Goal: Information Seeking & Learning: Check status

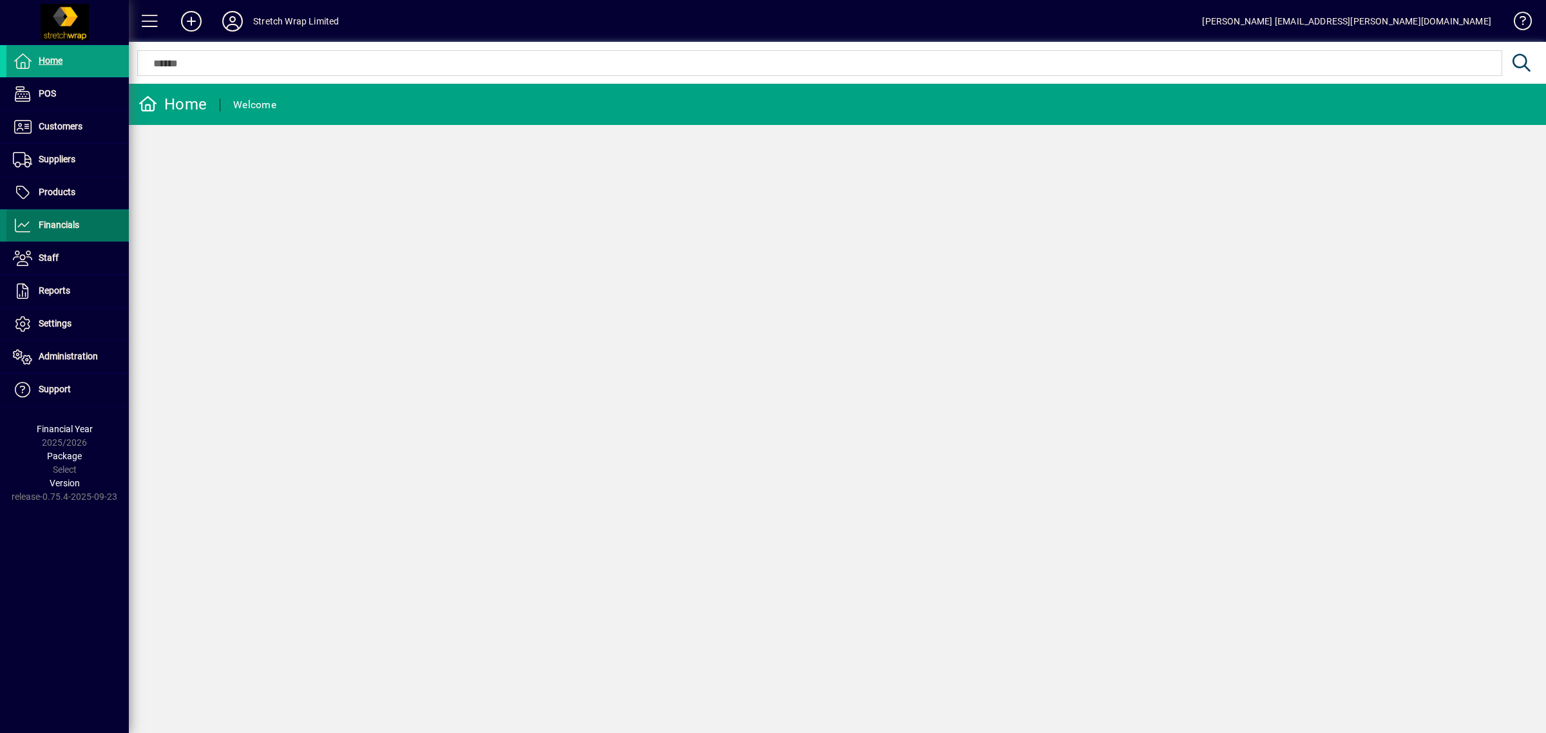
click at [62, 229] on span "Financials" at bounding box center [59, 225] width 41 height 10
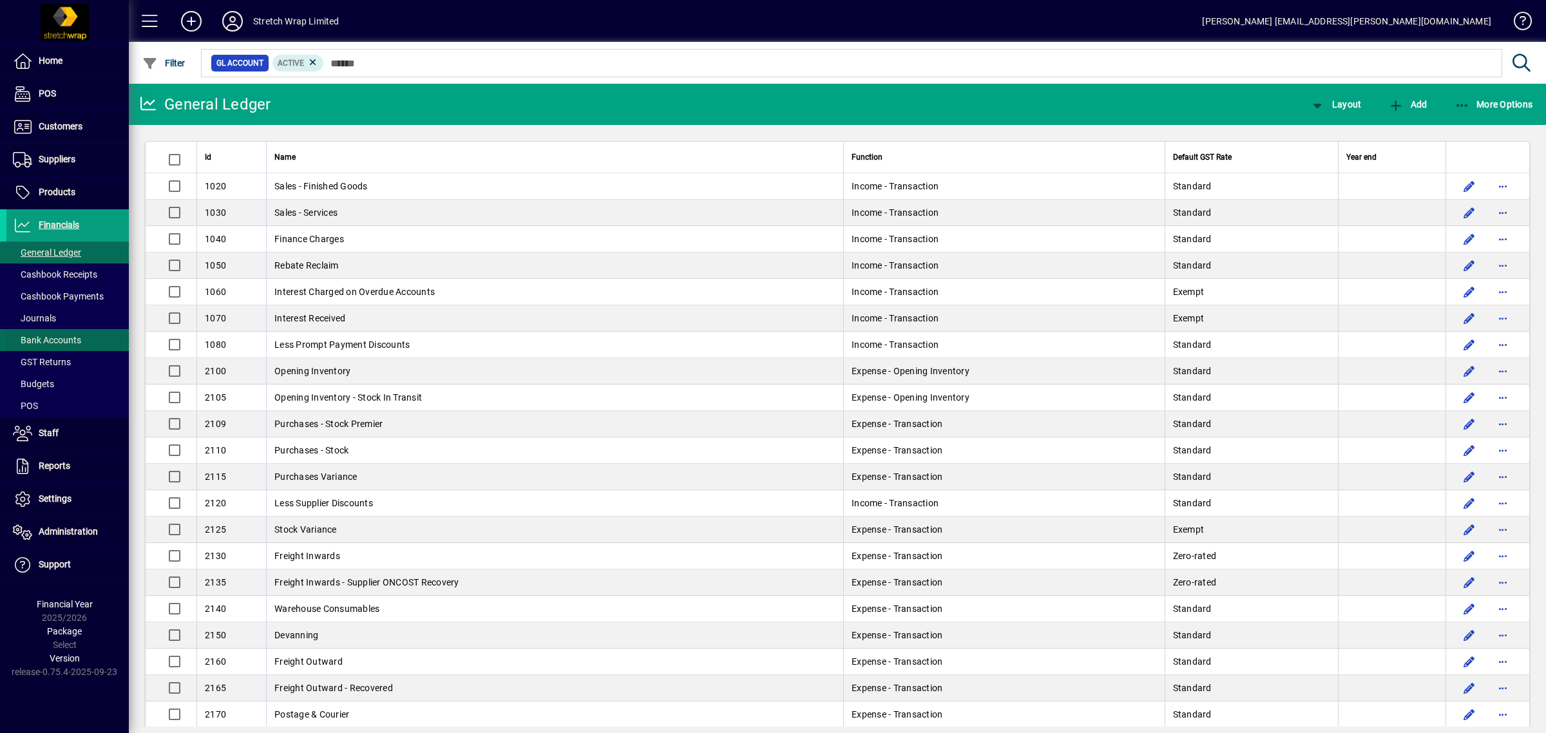
click at [64, 337] on span "Bank Accounts" at bounding box center [47, 340] width 68 height 10
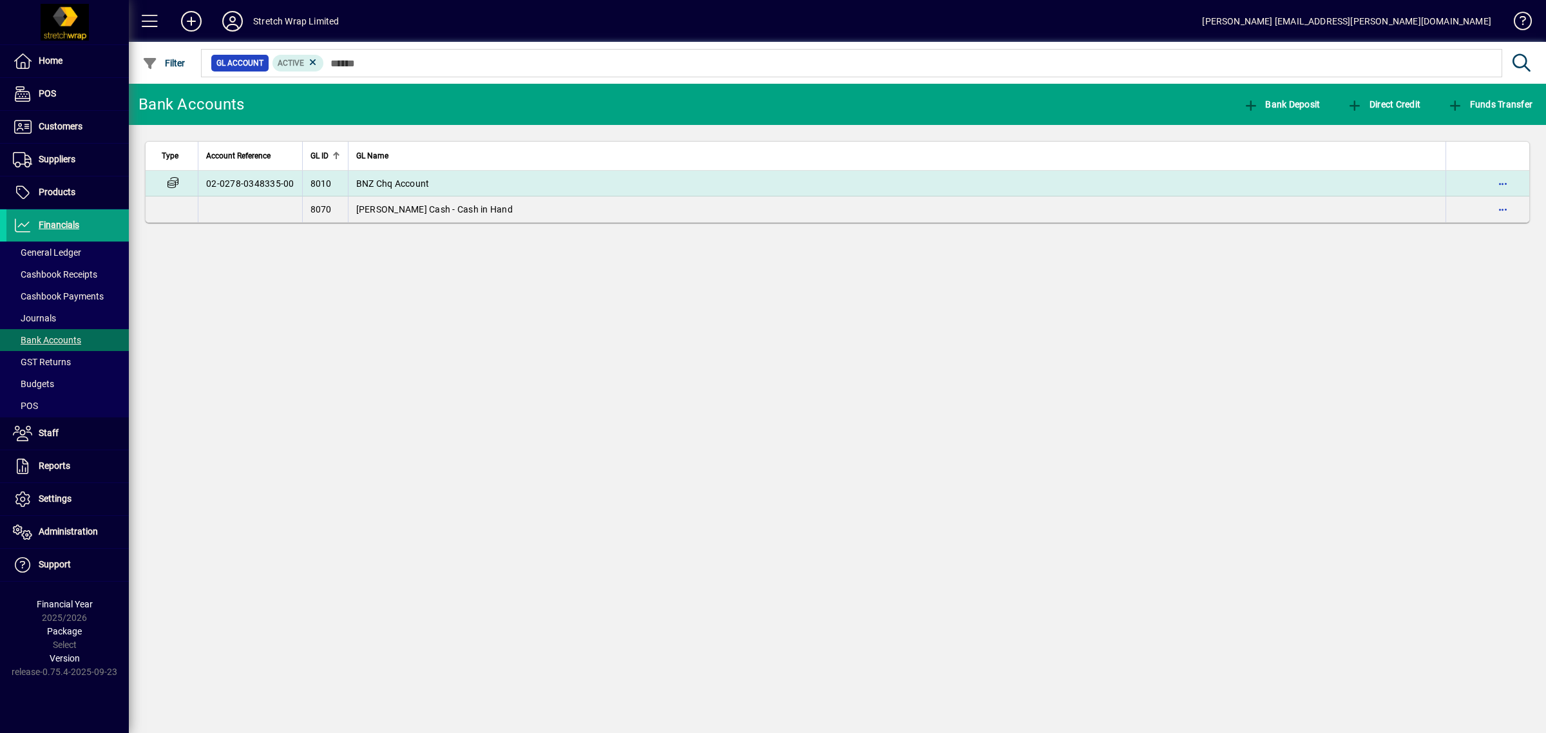
click at [420, 189] on td "BNZ Chq Account" at bounding box center [897, 184] width 1099 height 26
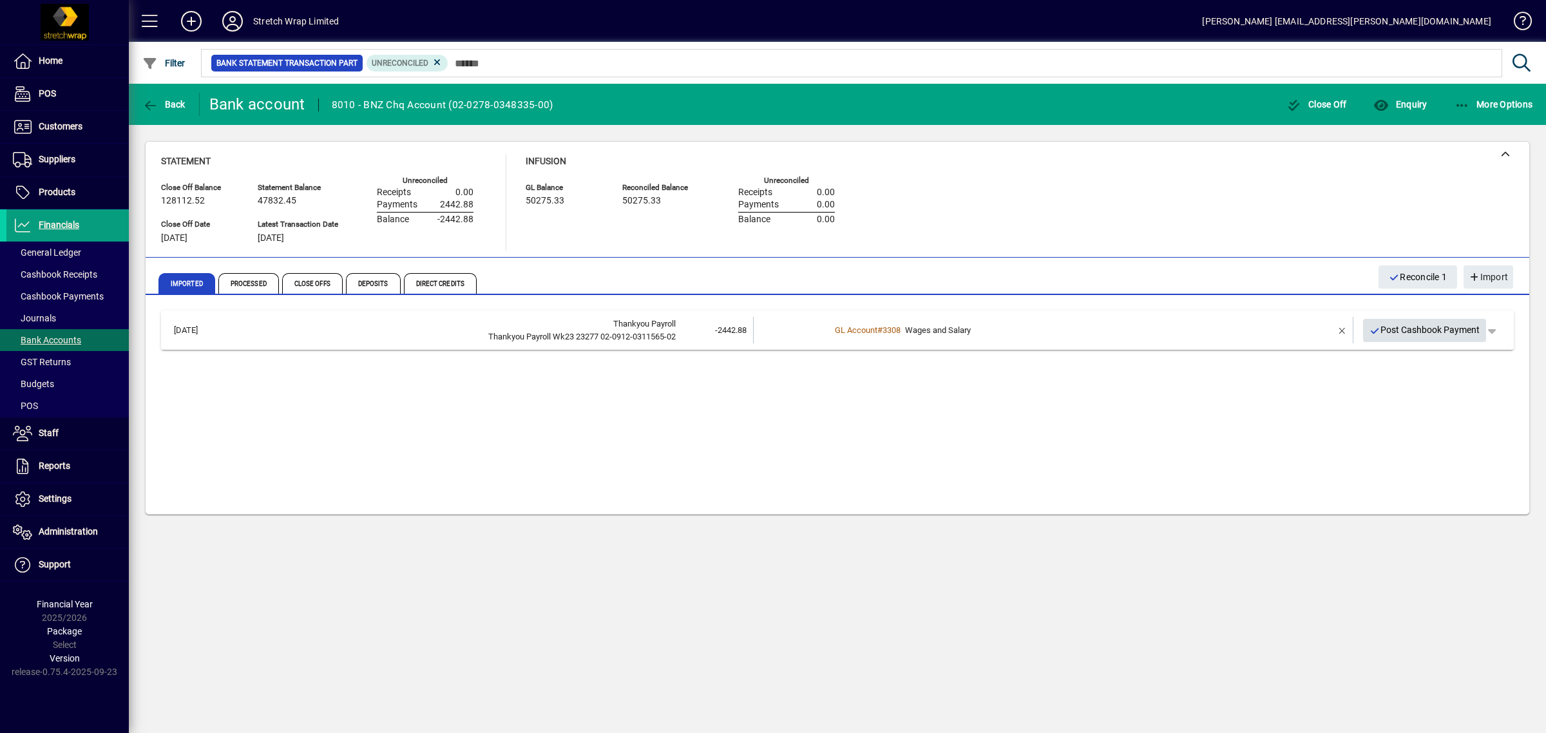
click at [1400, 323] on span "Post Cashbook Payment" at bounding box center [1425, 330] width 111 height 21
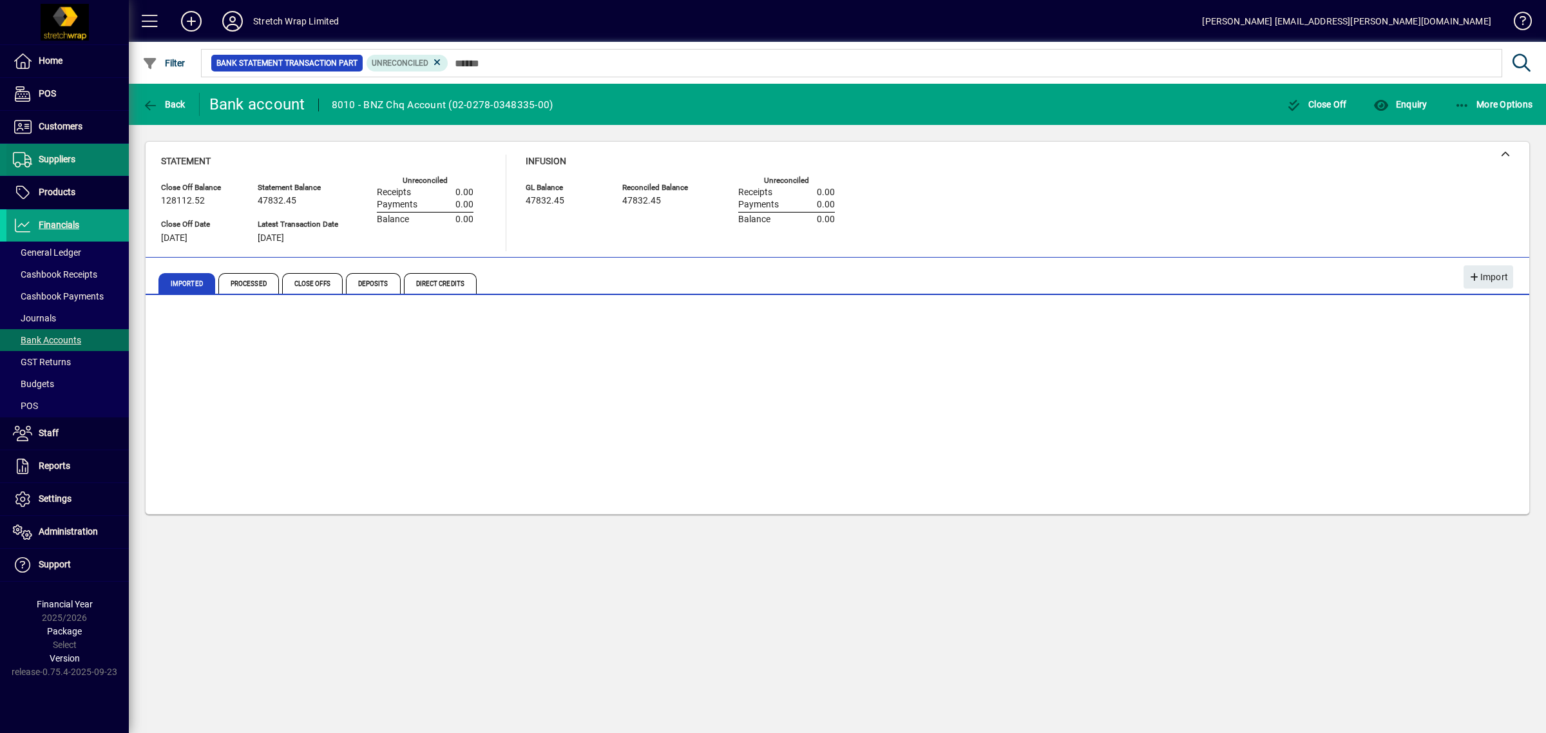
click at [52, 158] on span "Suppliers" at bounding box center [57, 159] width 37 height 10
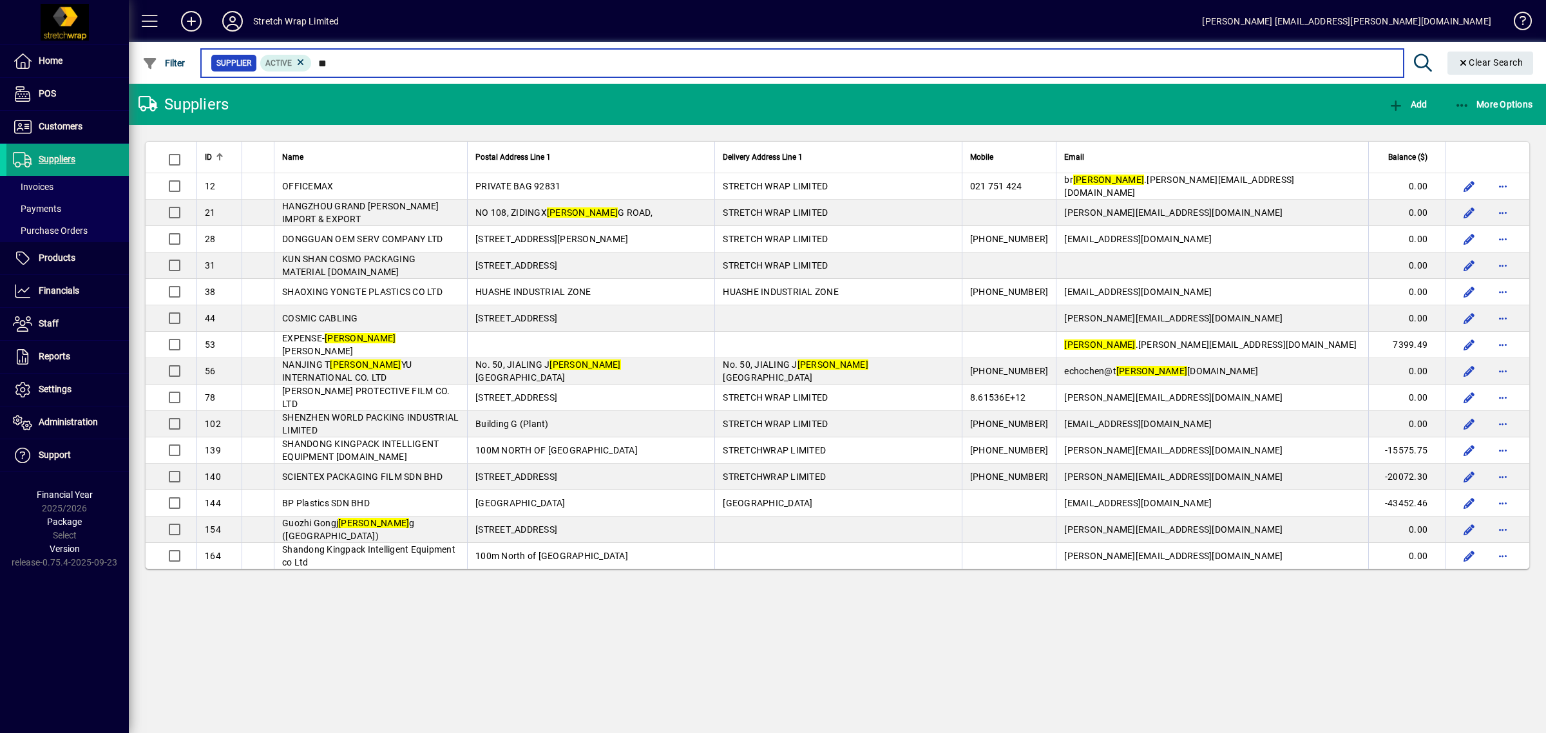
type input "*"
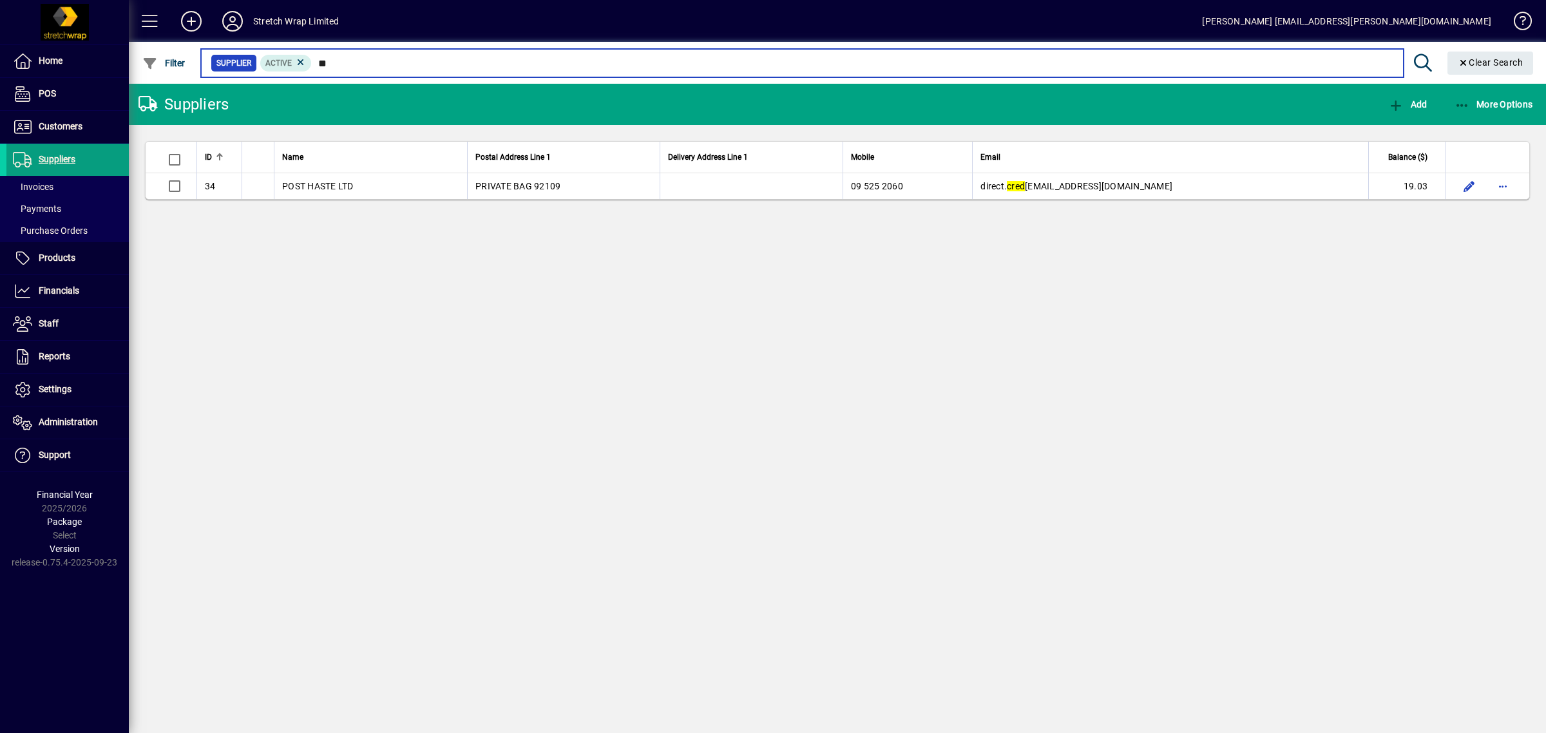
type input "*"
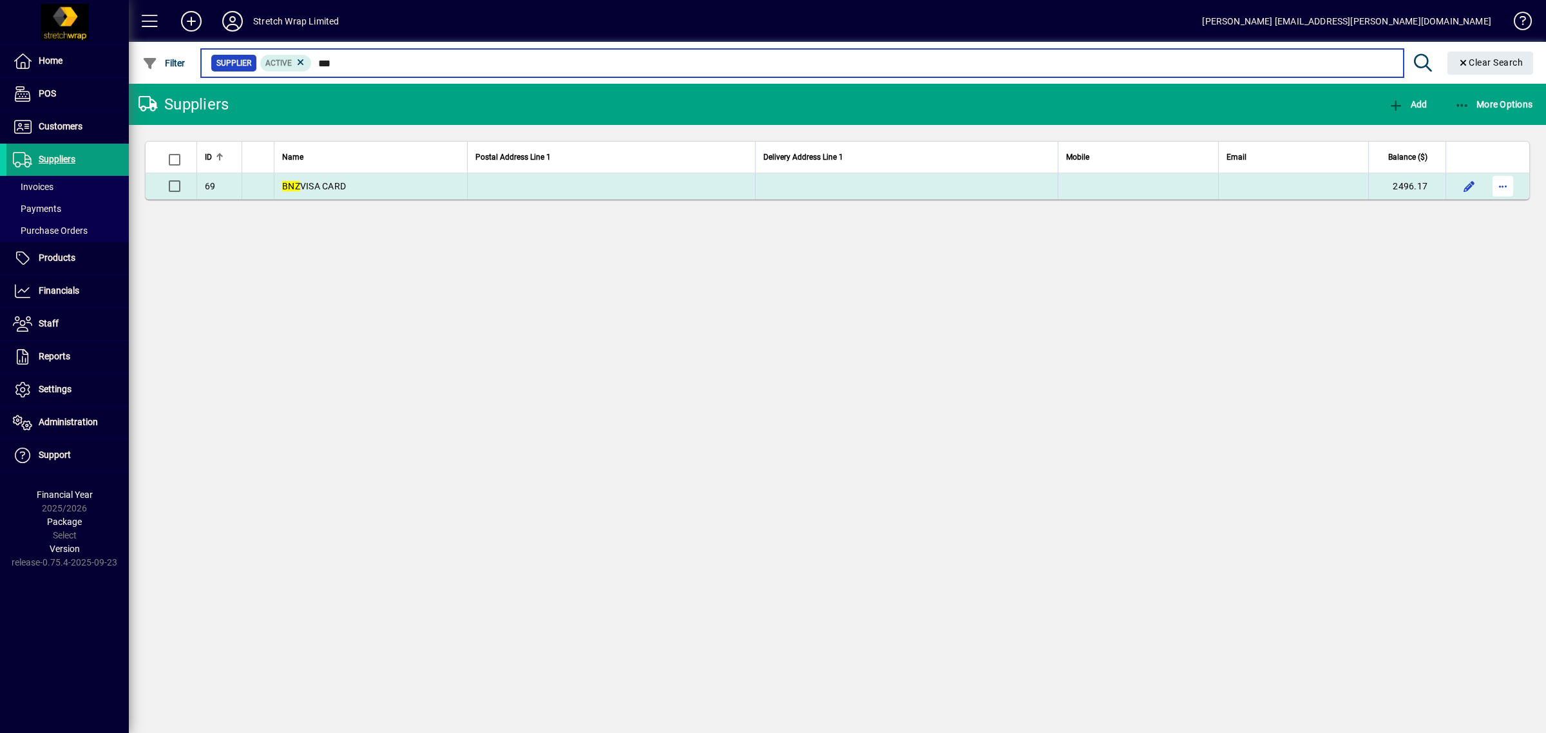
type input "***"
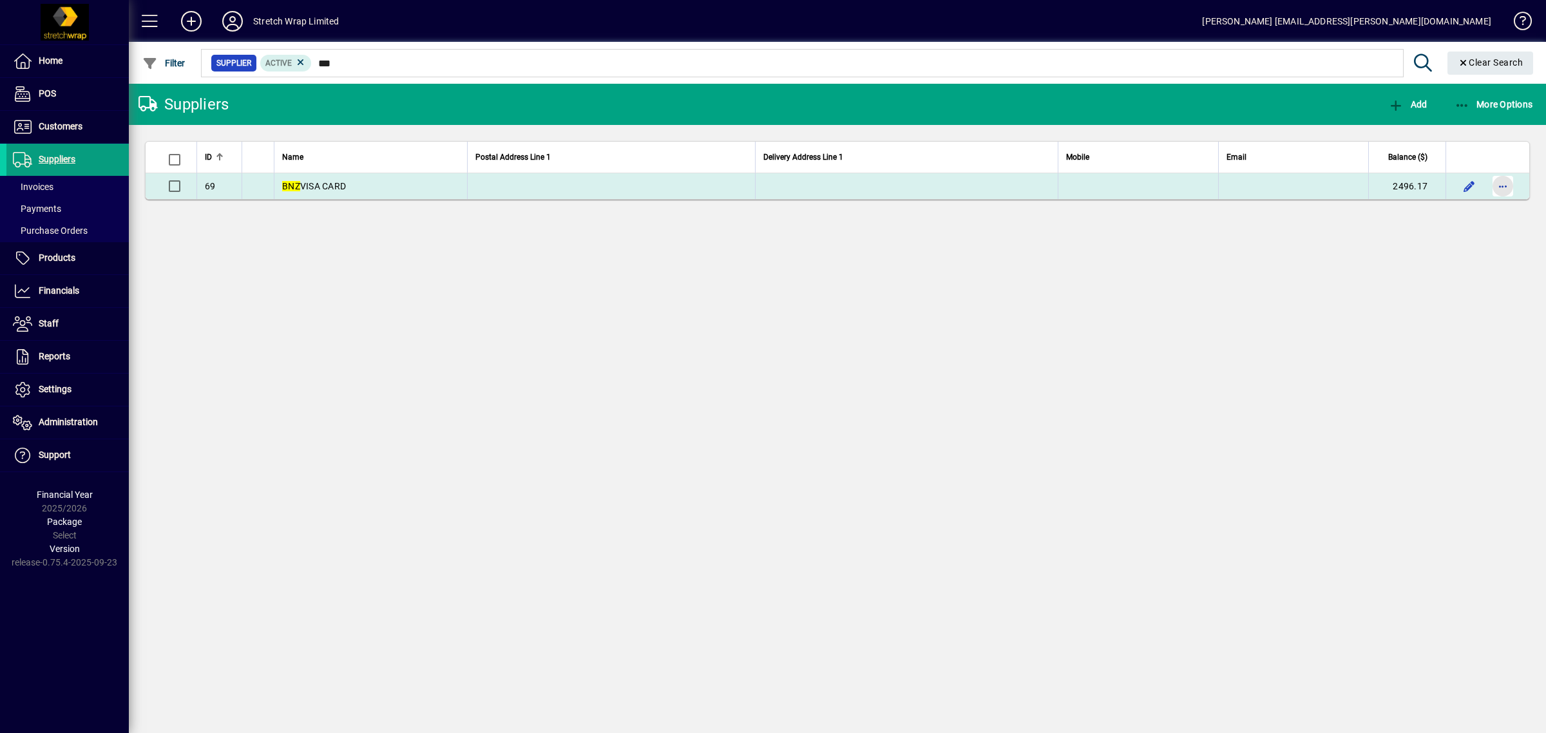
click at [1505, 182] on span "button" at bounding box center [1503, 186] width 31 height 31
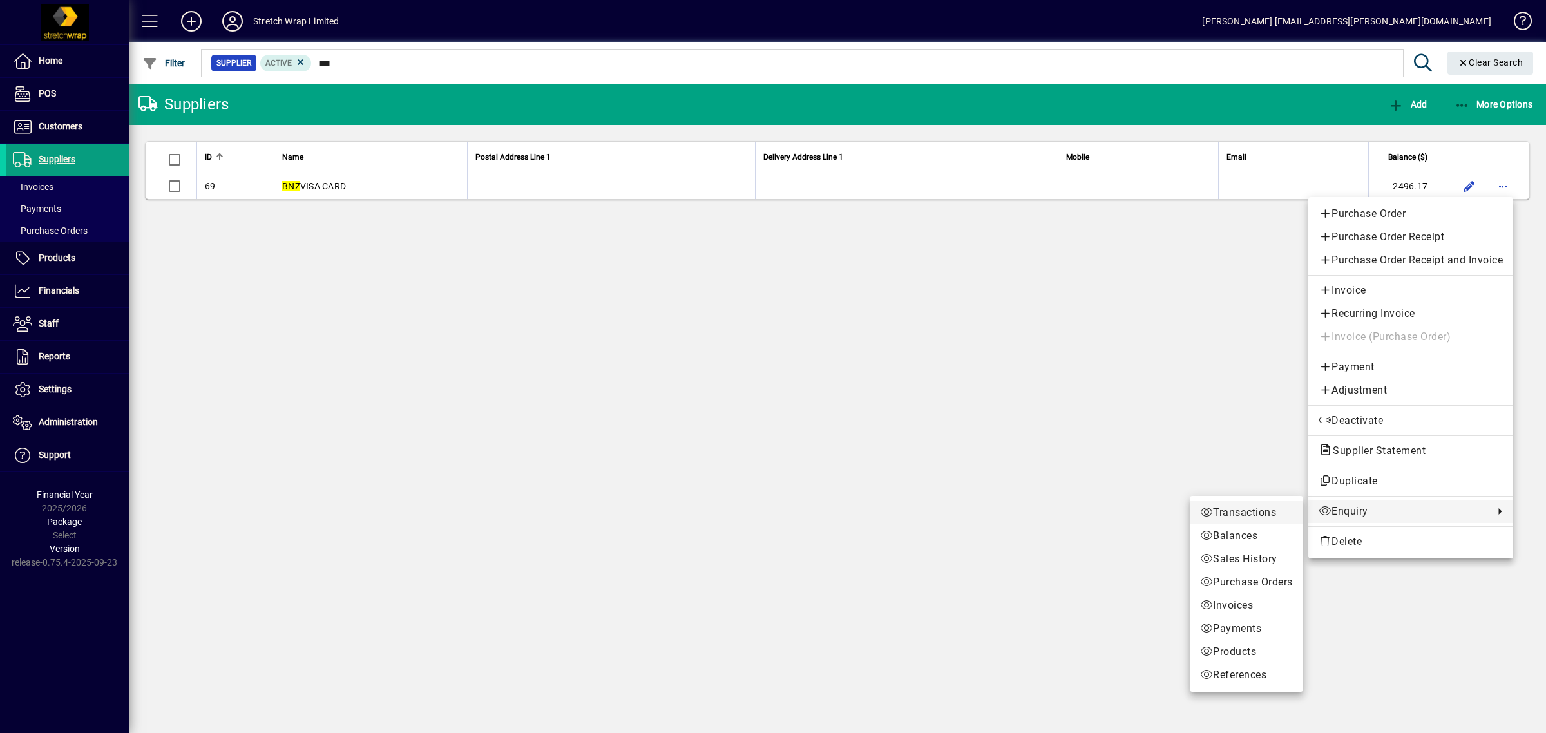
click at [1237, 514] on span "Transactions" at bounding box center [1246, 512] width 93 height 15
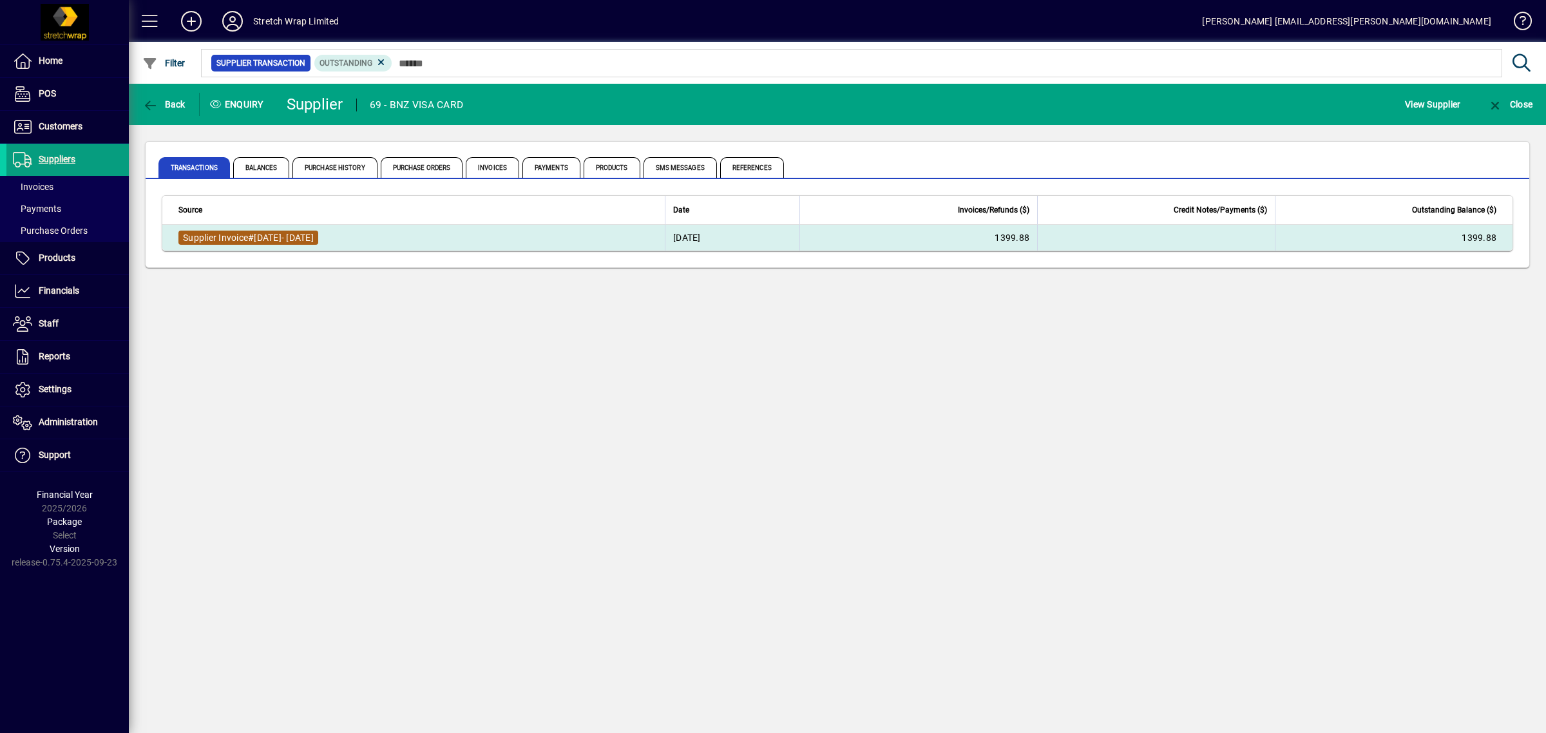
click at [274, 236] on span "[DATE]- [DATE]" at bounding box center [284, 238] width 60 height 10
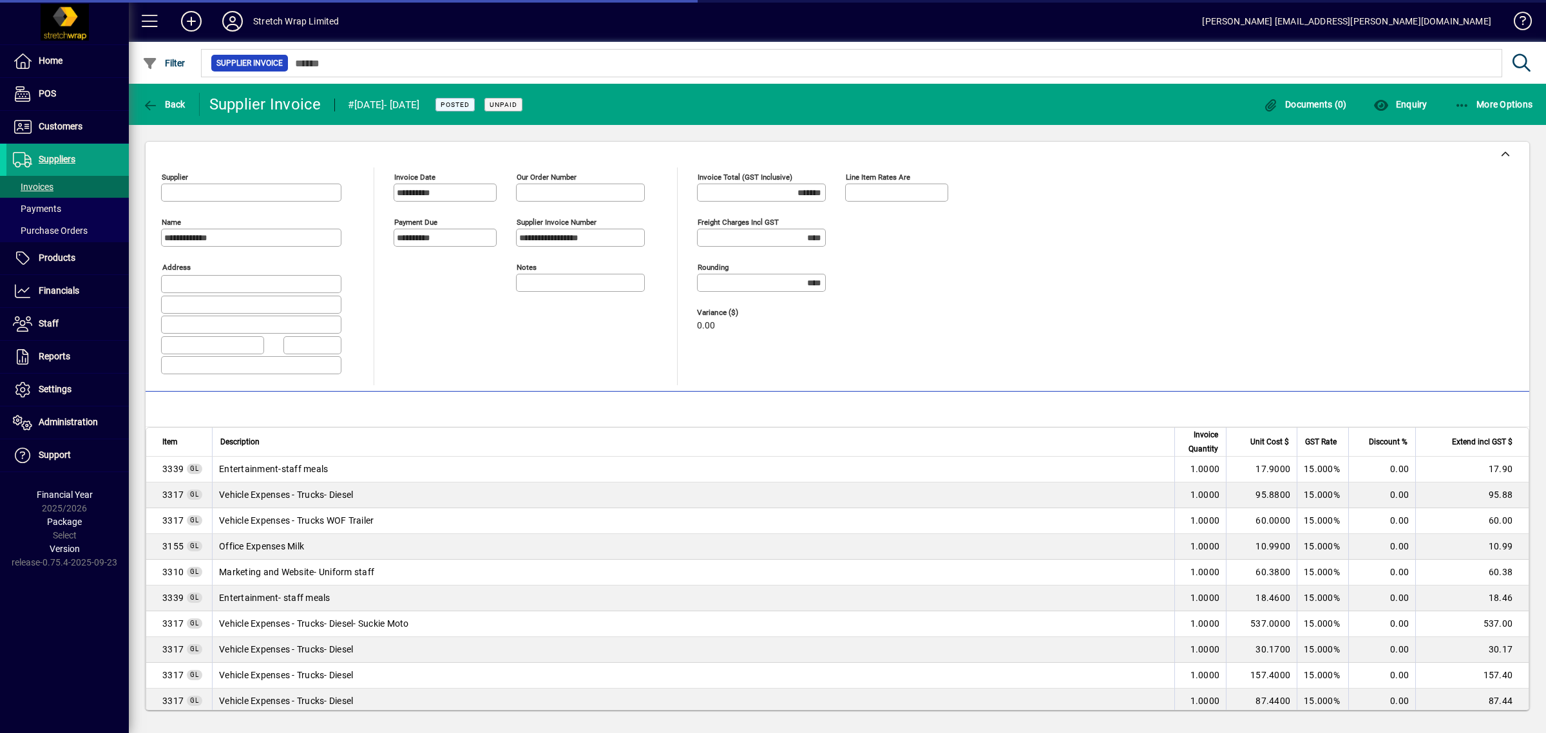
type input "**********"
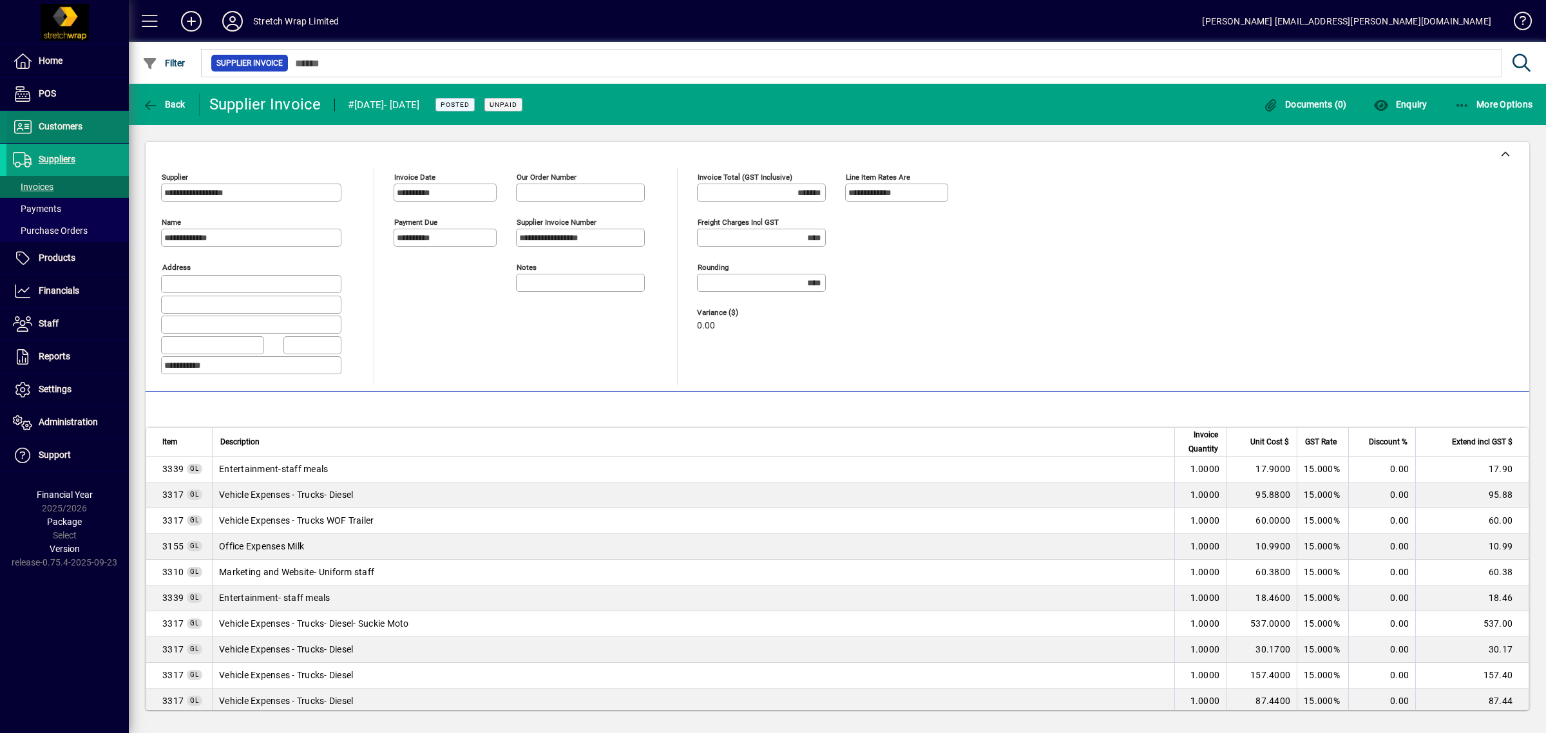
click at [68, 130] on span "Customers" at bounding box center [61, 126] width 44 height 10
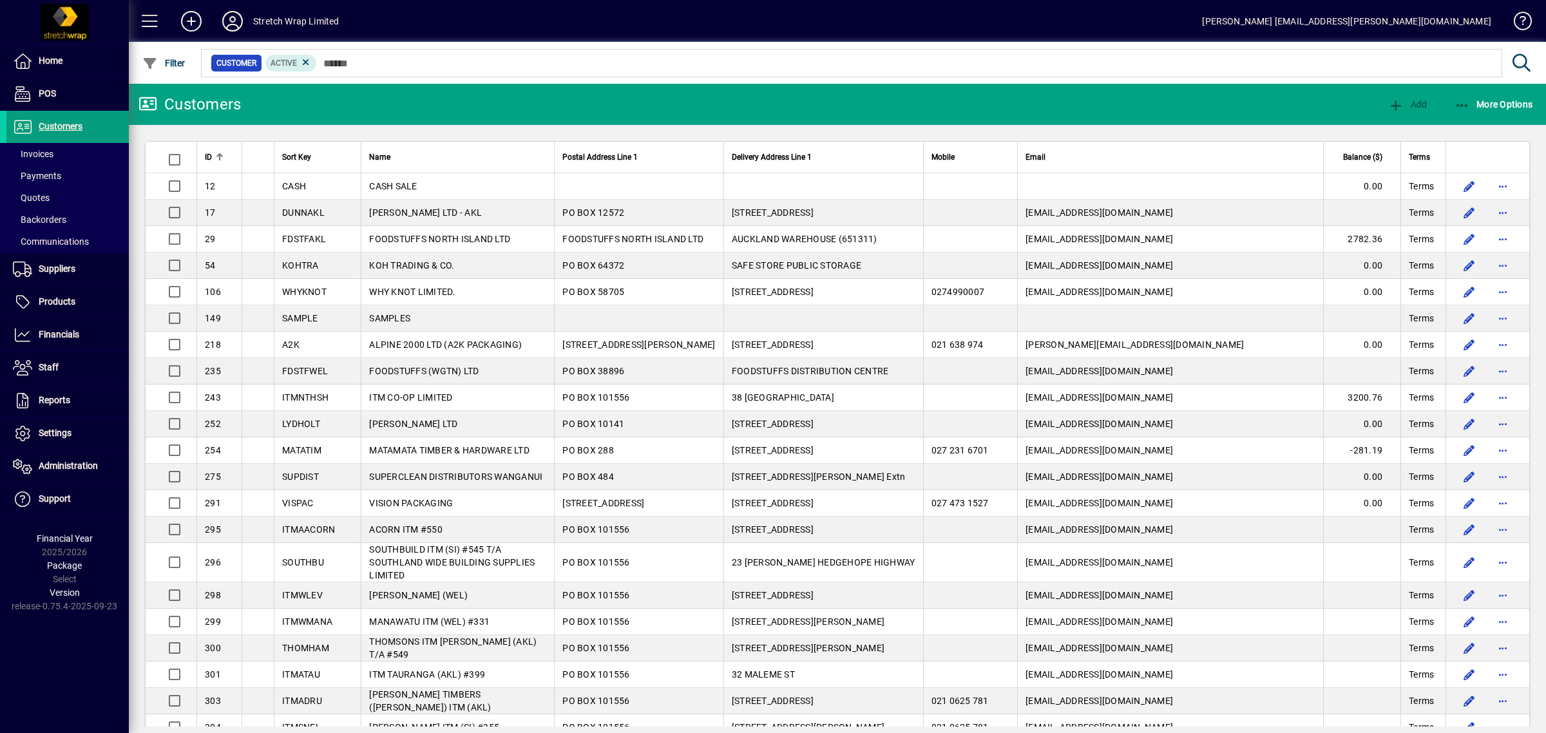
click at [387, 55] on div at bounding box center [907, 49] width 1417 height 14
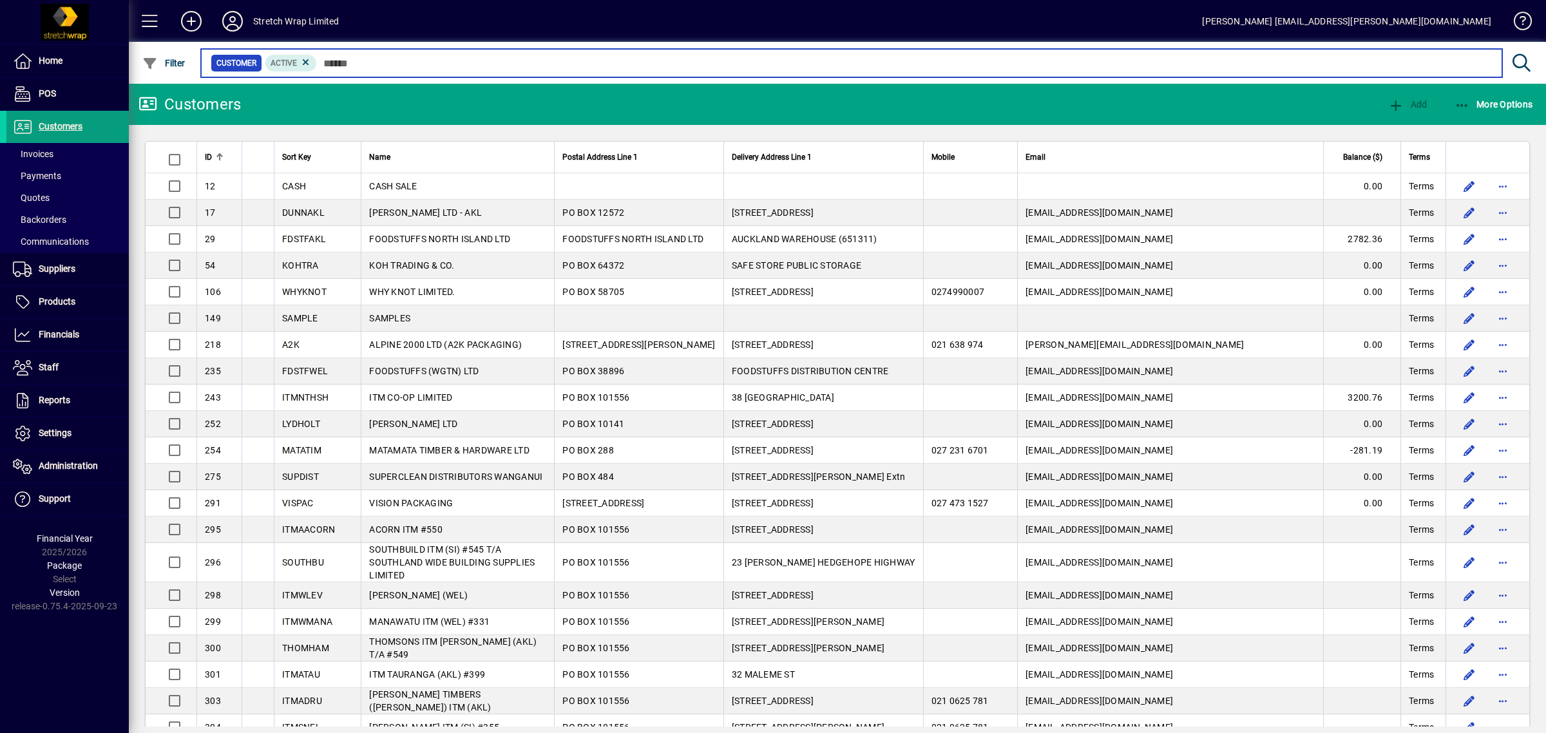
click at [385, 64] on input "text" at bounding box center [904, 63] width 1175 height 18
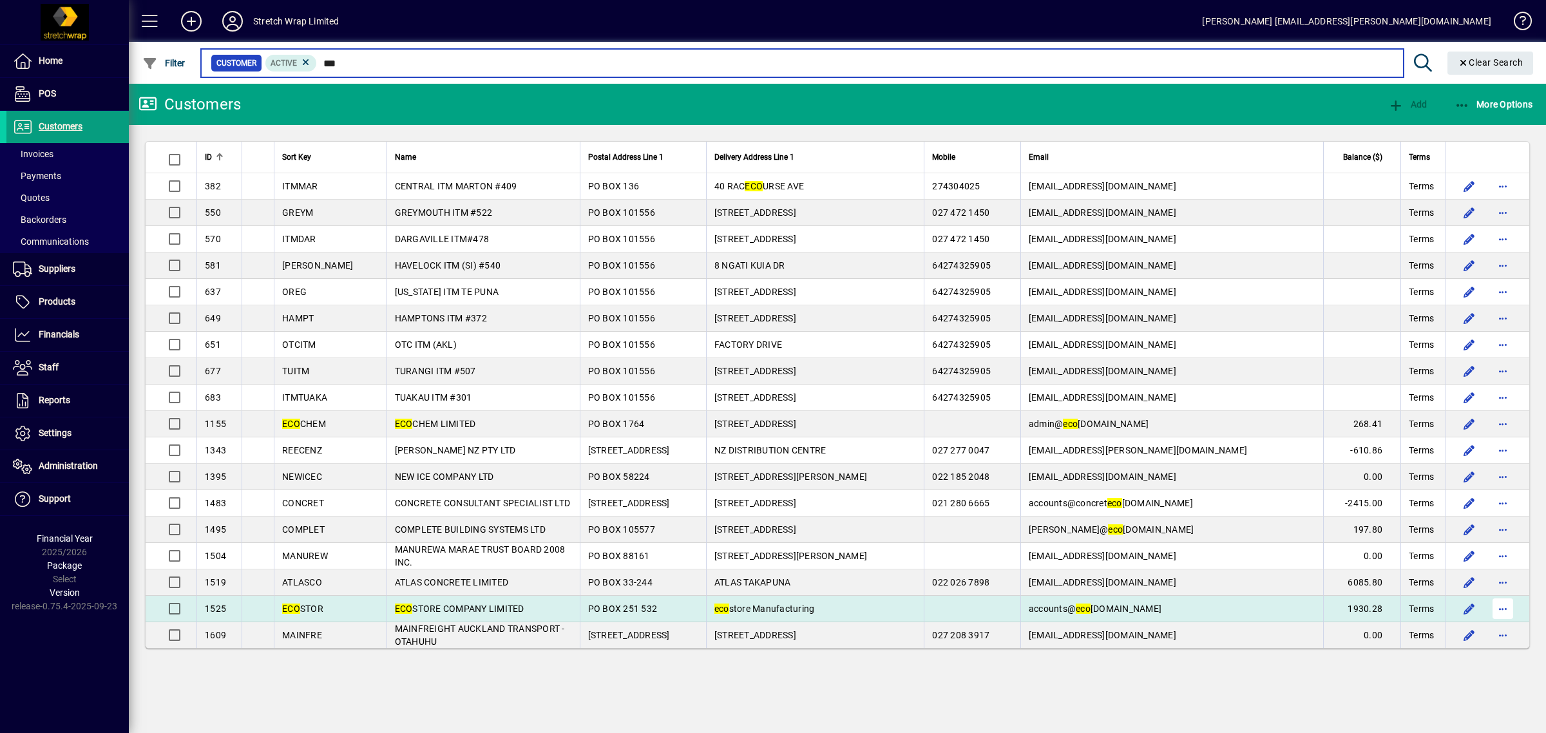
type input "***"
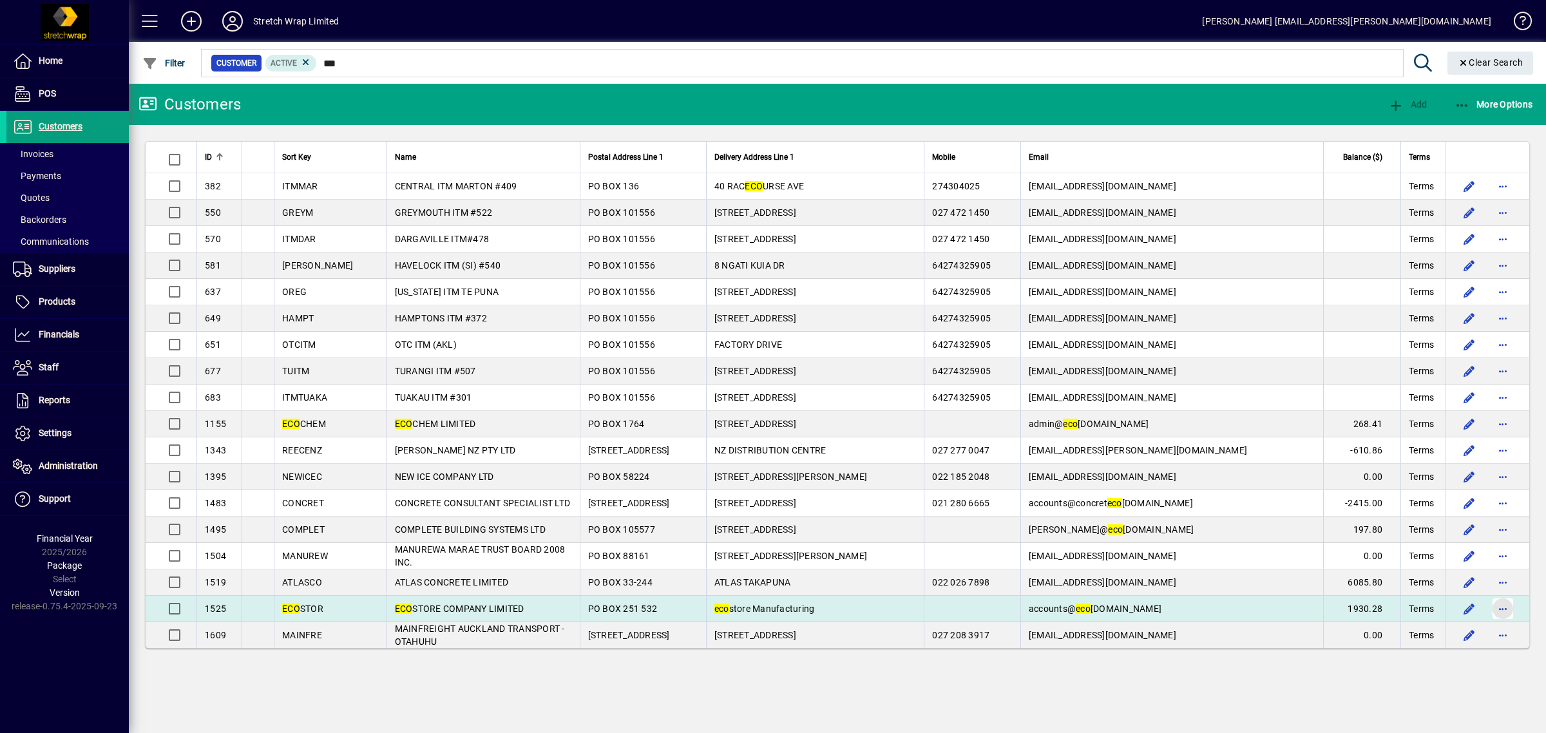
click at [1506, 613] on span "button" at bounding box center [1503, 608] width 31 height 31
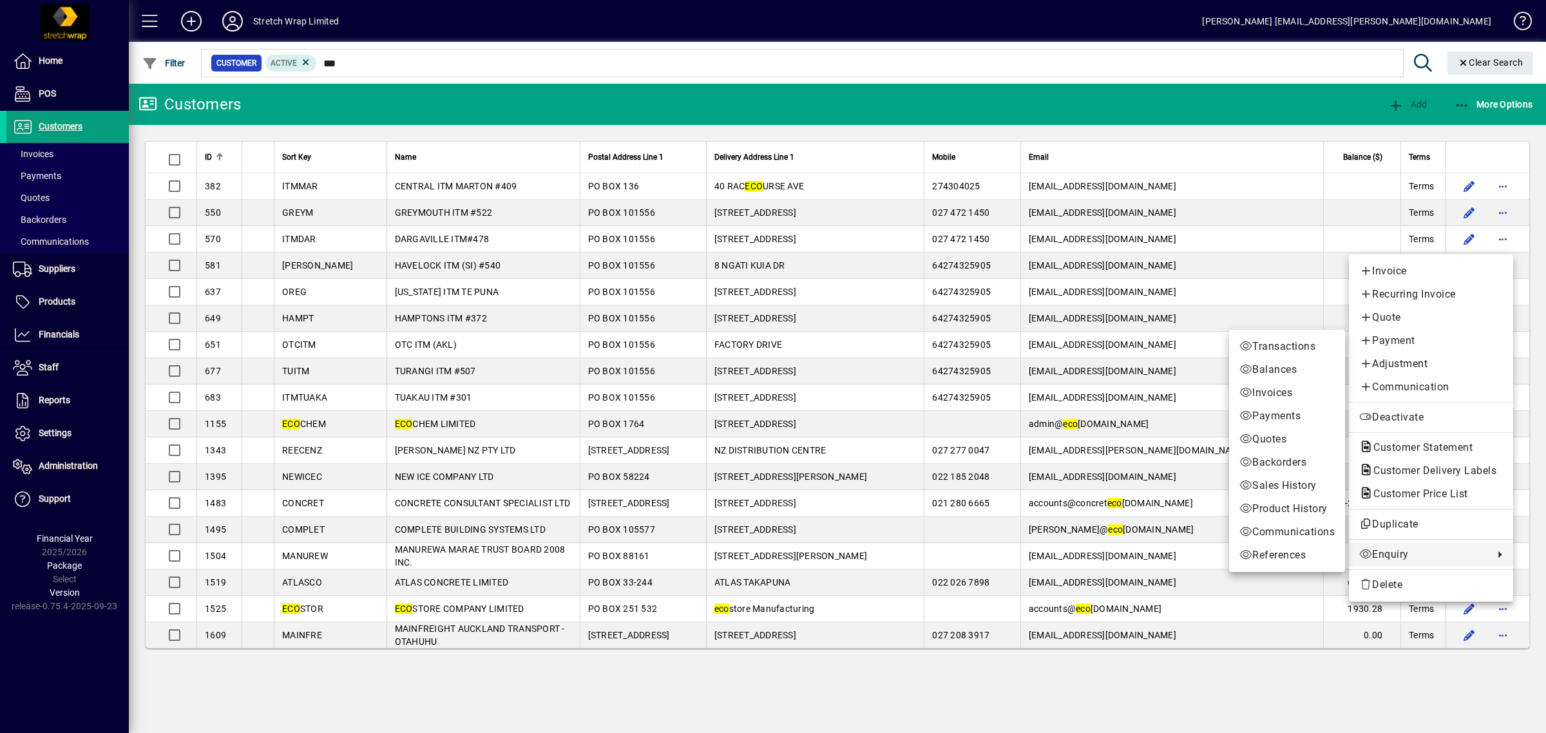
click at [1383, 552] on span "Enquiry" at bounding box center [1423, 554] width 128 height 15
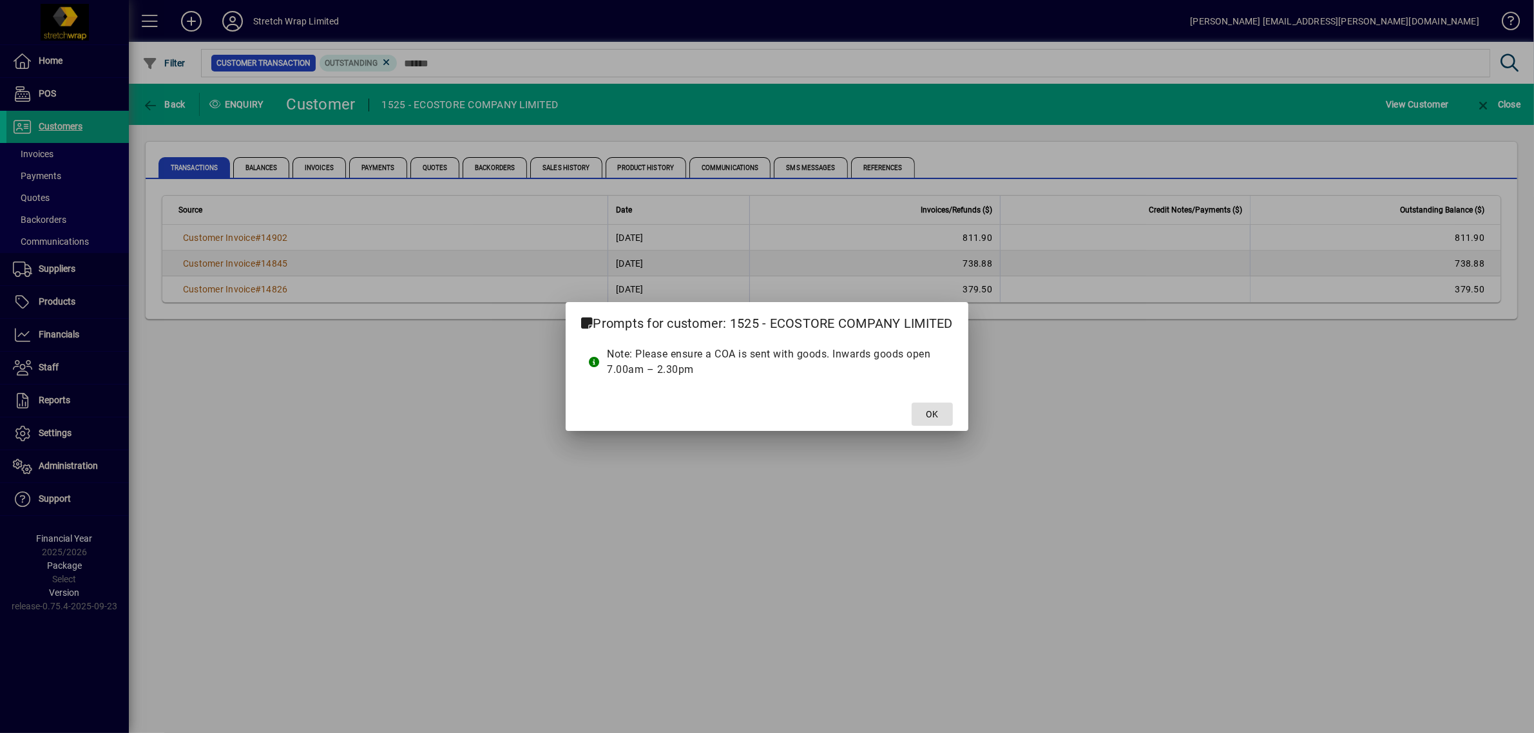
click at [950, 414] on span at bounding box center [932, 414] width 41 height 31
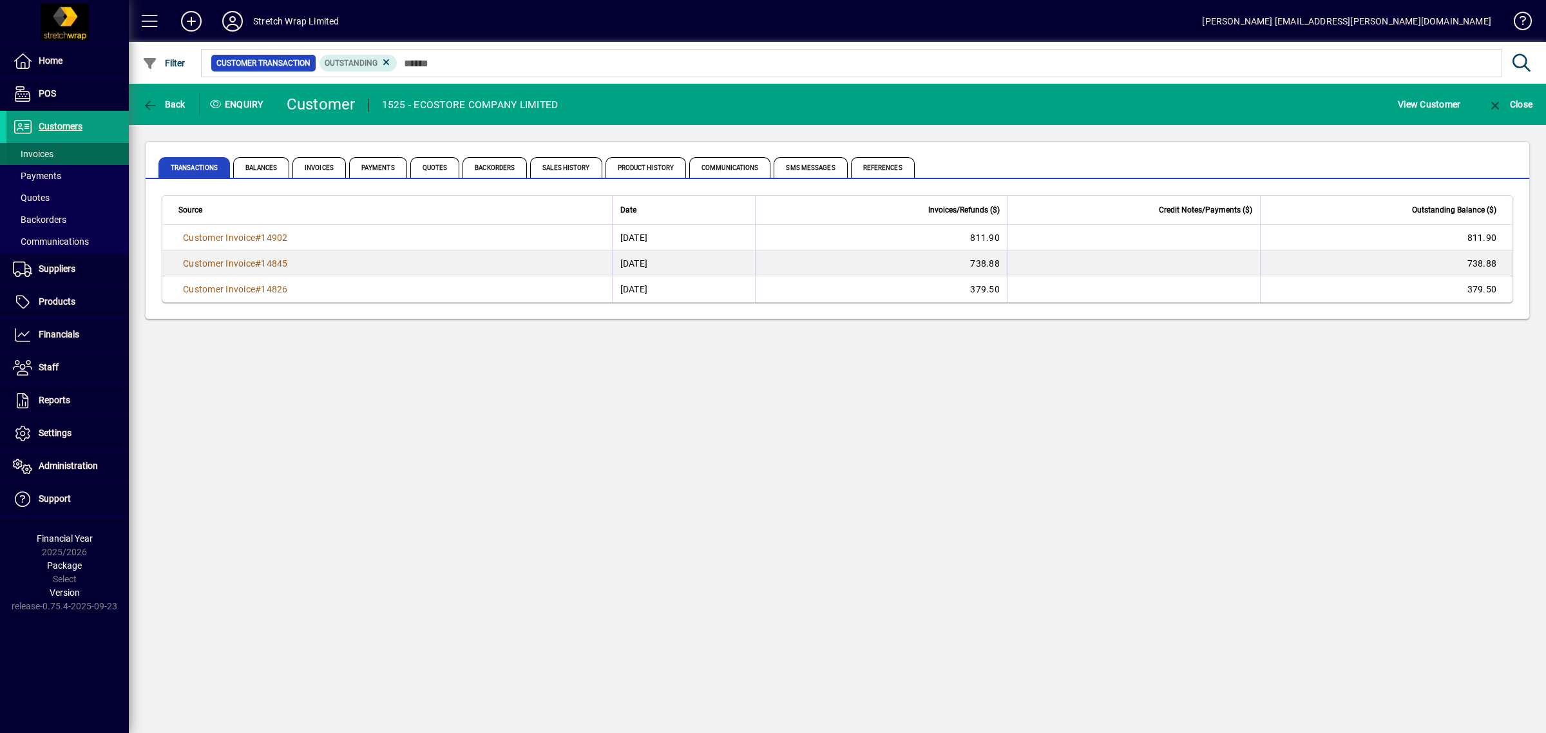
click at [37, 151] on span "Invoices" at bounding box center [33, 154] width 41 height 10
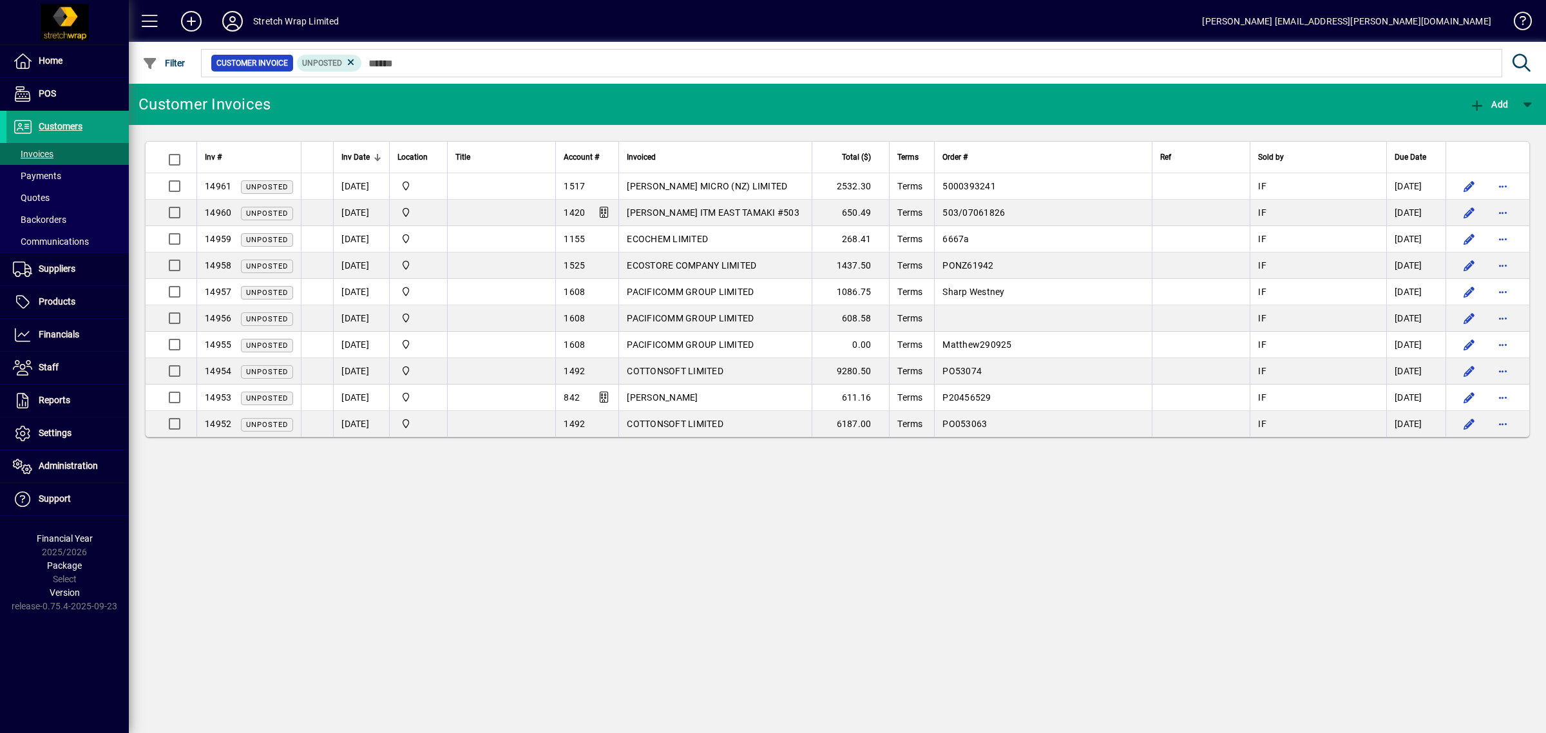
click at [240, 23] on icon at bounding box center [233, 21] width 26 height 21
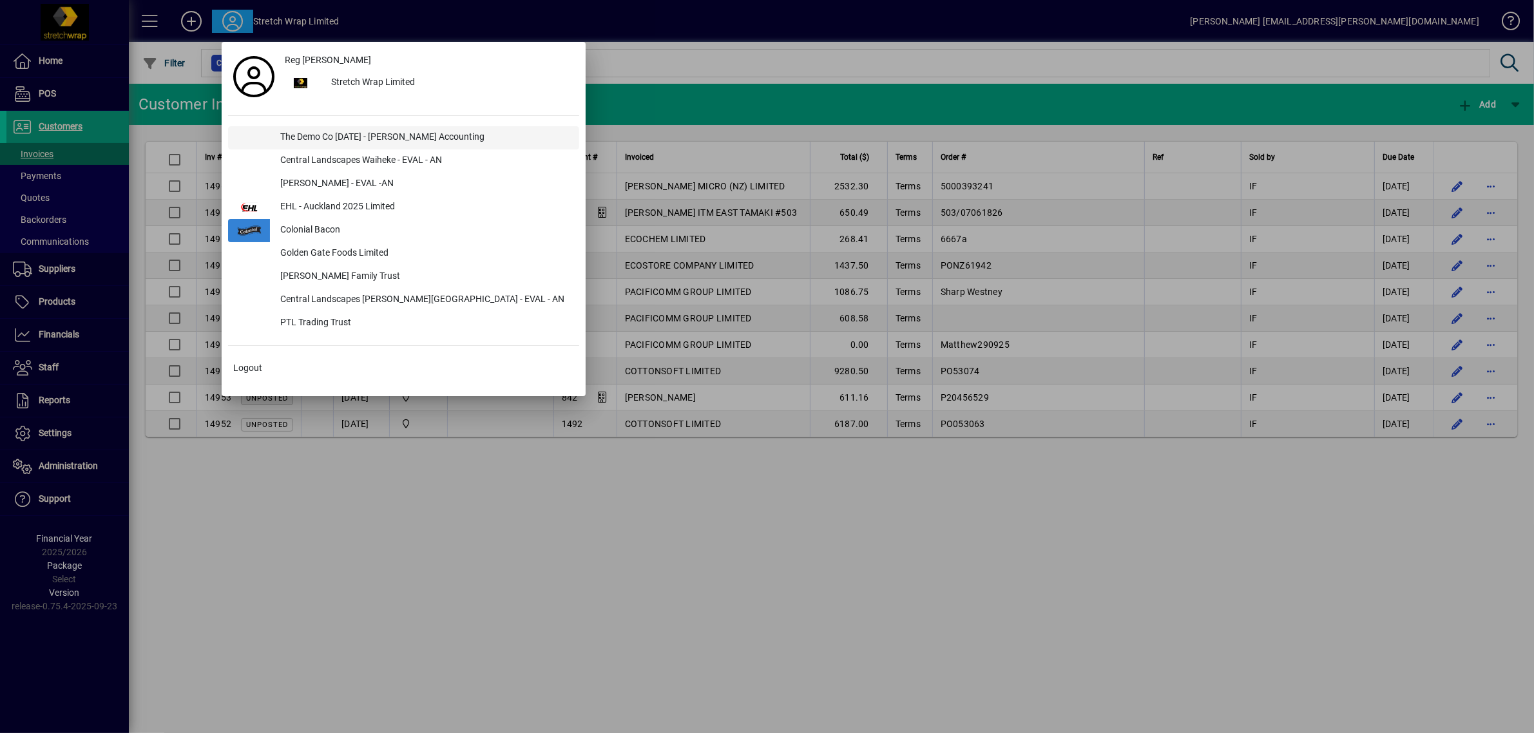
click at [311, 129] on div "The Demo Co [DATE] - [PERSON_NAME] Accounting" at bounding box center [424, 137] width 309 height 23
